Goal: Book appointment/travel/reservation

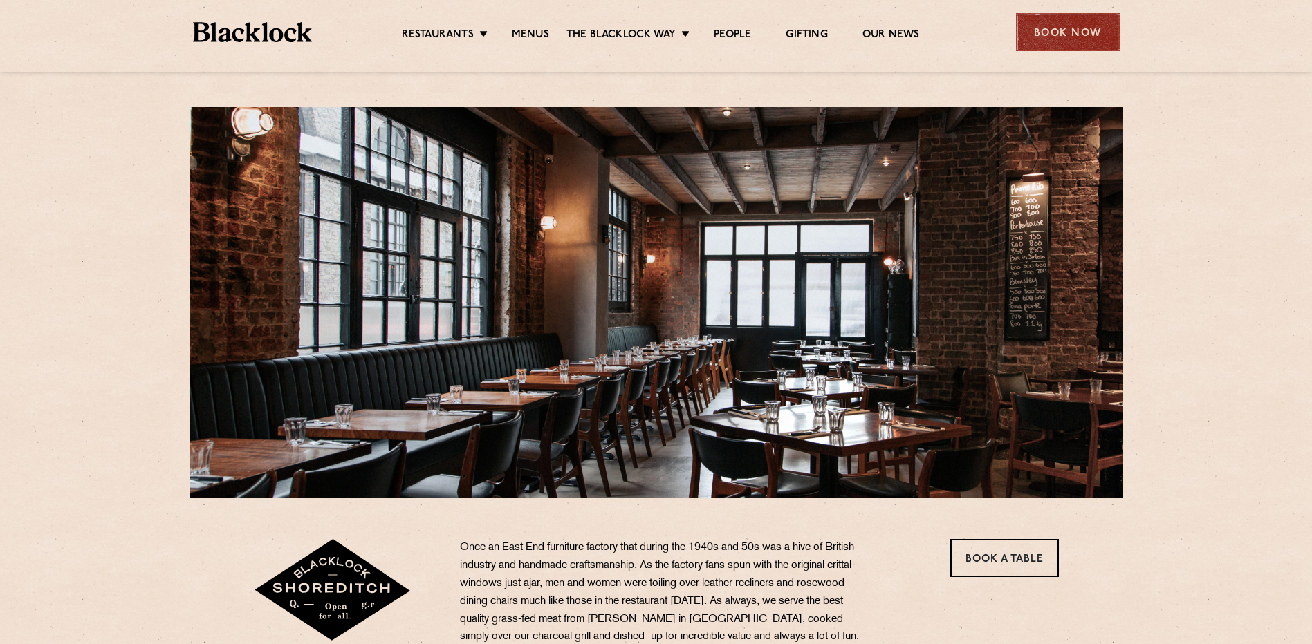
click at [650, 34] on div "Book Now" at bounding box center [1068, 32] width 104 height 38
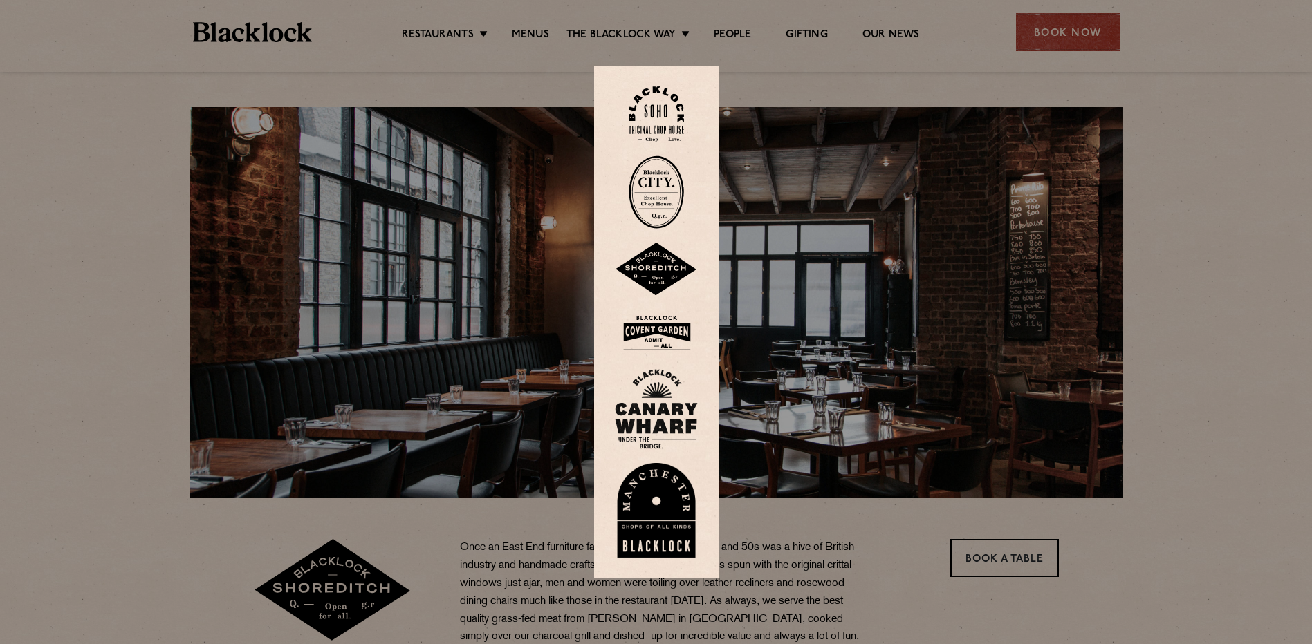
click at [645, 268] on img at bounding box center [656, 270] width 83 height 54
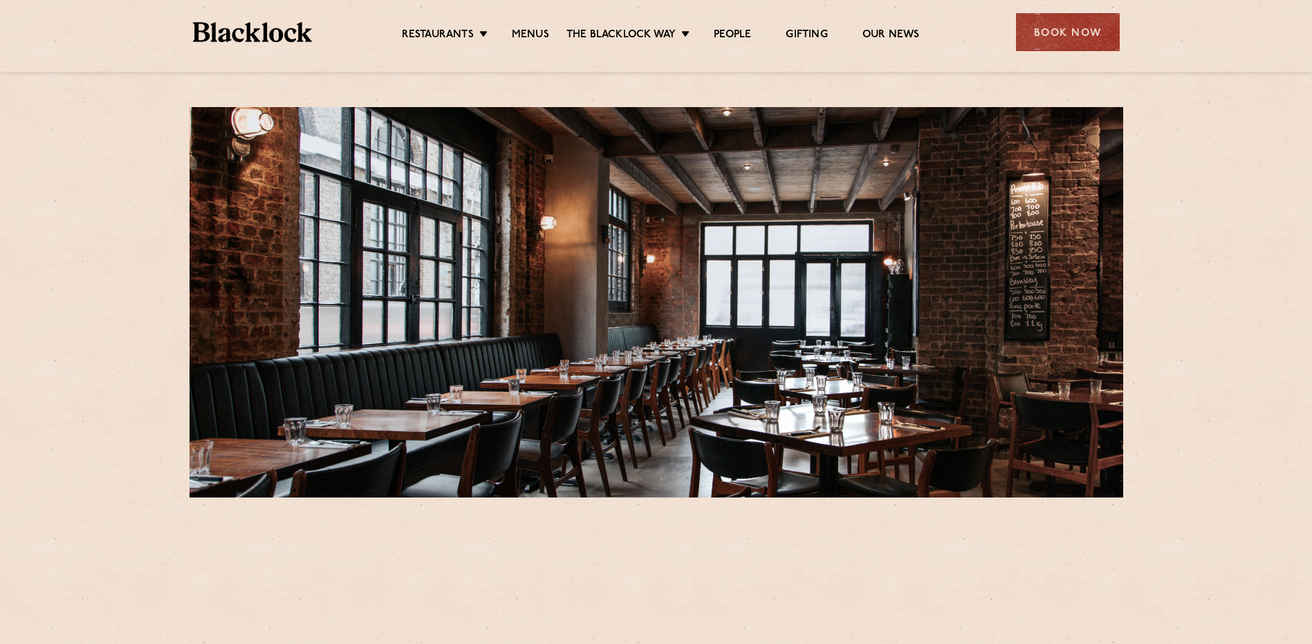
scroll to position [276, 0]
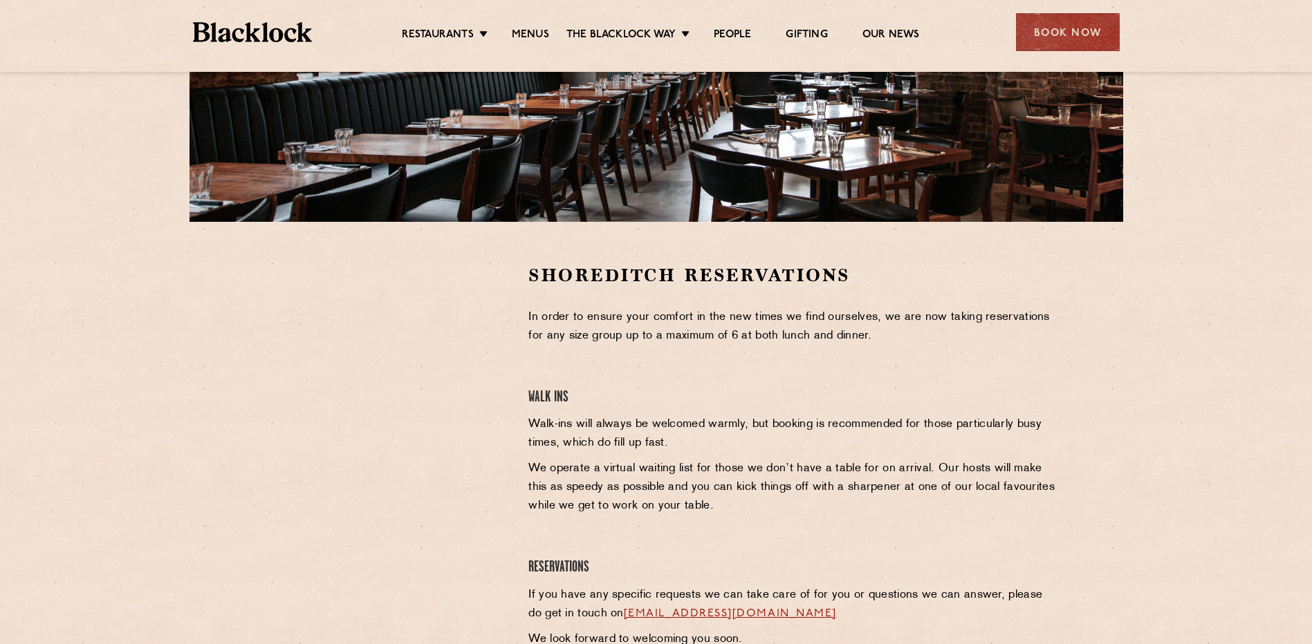
click at [480, 329] on div at bounding box center [380, 367] width 254 height 208
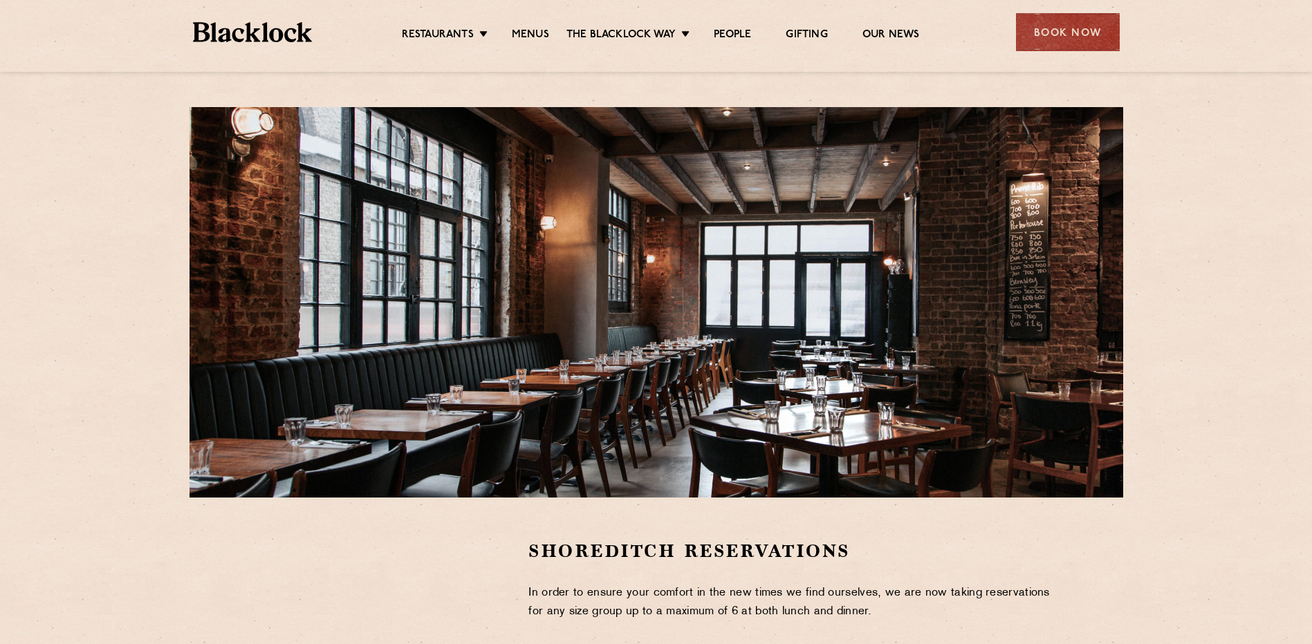
scroll to position [417, 0]
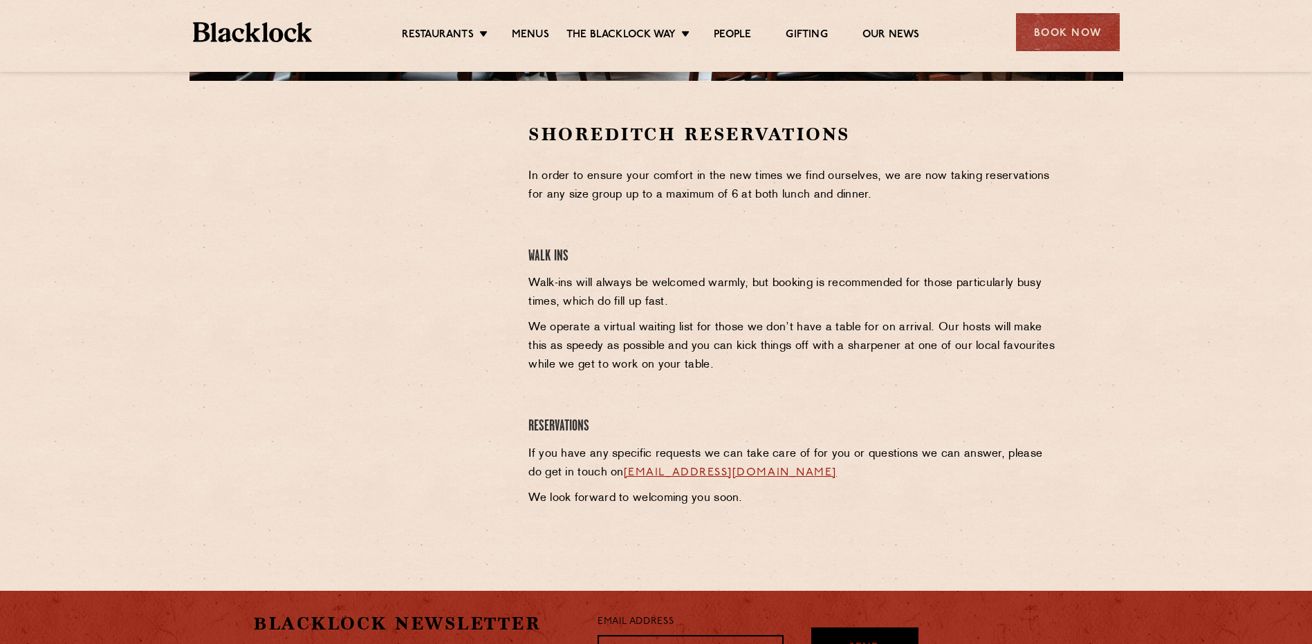
click at [489, 249] on div at bounding box center [380, 226] width 254 height 208
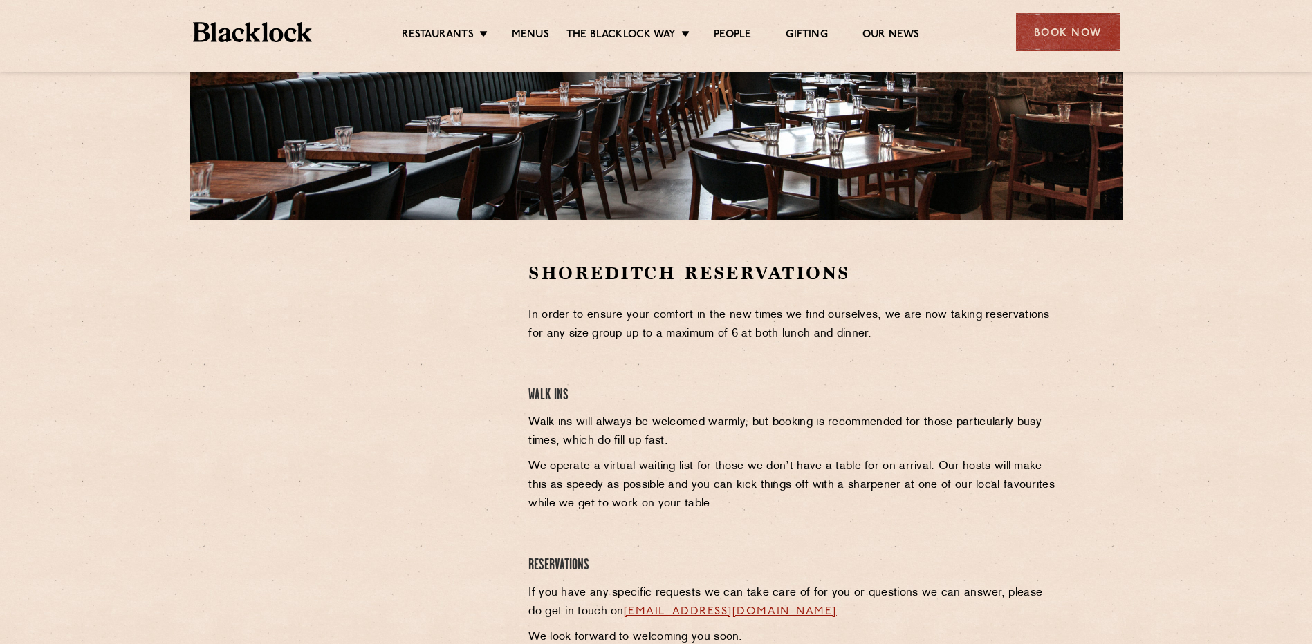
scroll to position [0, 0]
